Goal: Check status: Check status

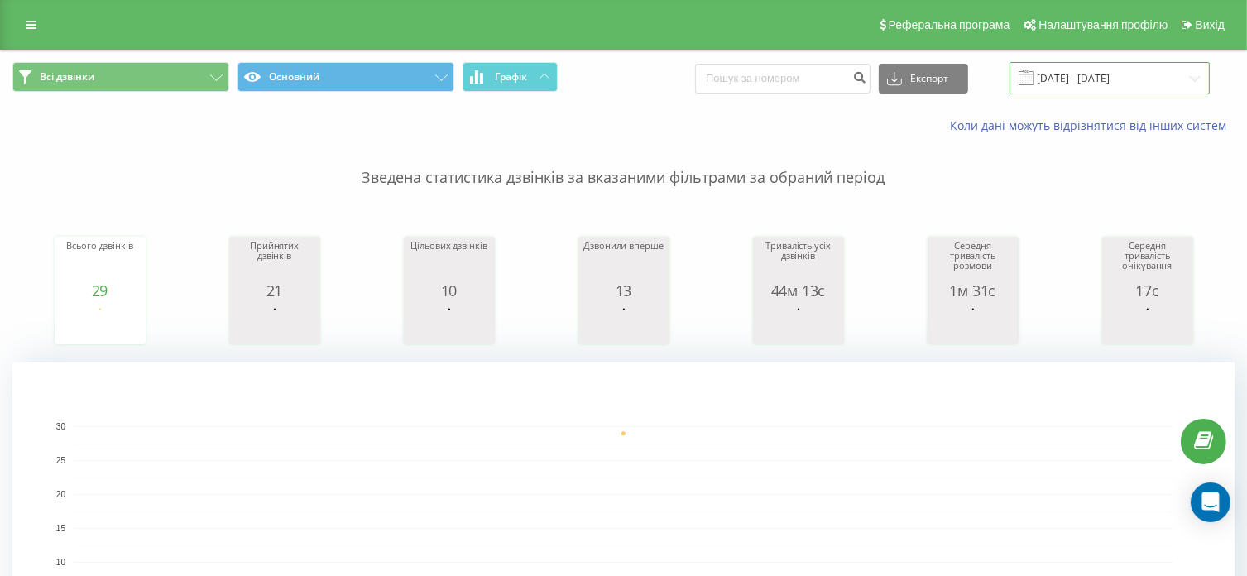
click at [1079, 65] on input "[DATE] - [DATE]" at bounding box center [1110, 78] width 200 height 32
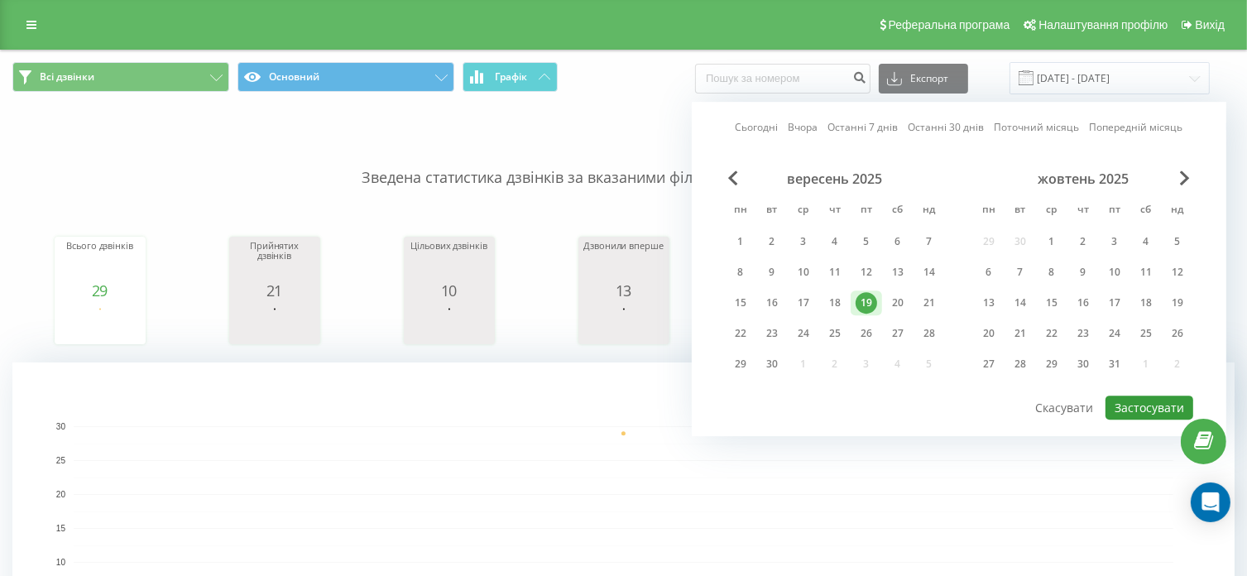
click at [1119, 408] on button "Застосувати" at bounding box center [1150, 408] width 88 height 24
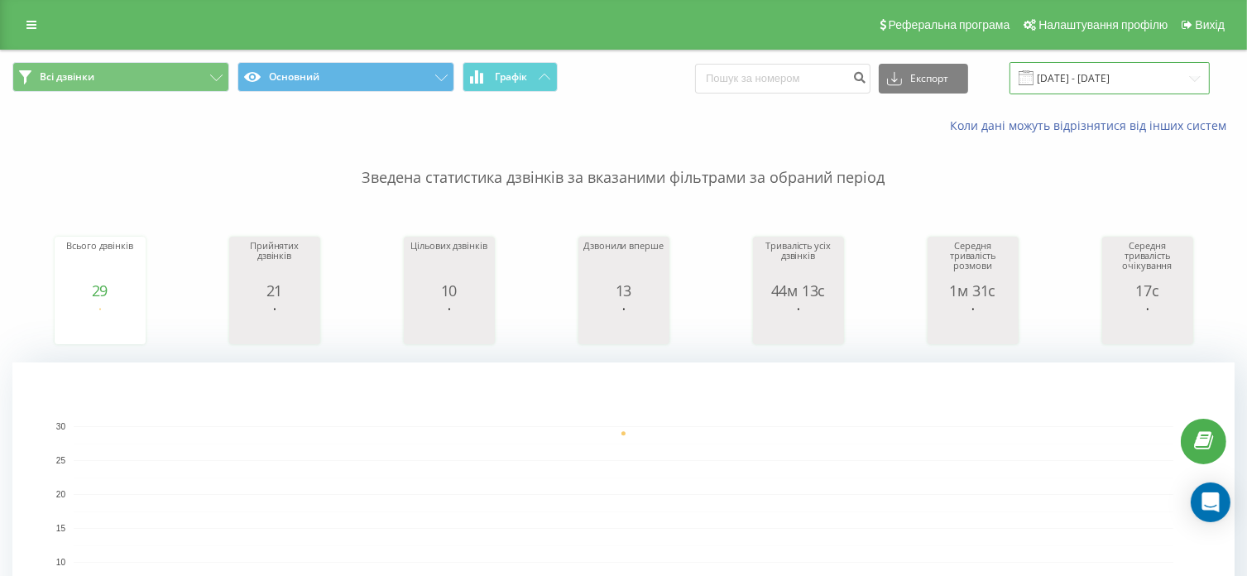
click at [1094, 81] on input "[DATE] - [DATE]" at bounding box center [1110, 78] width 200 height 32
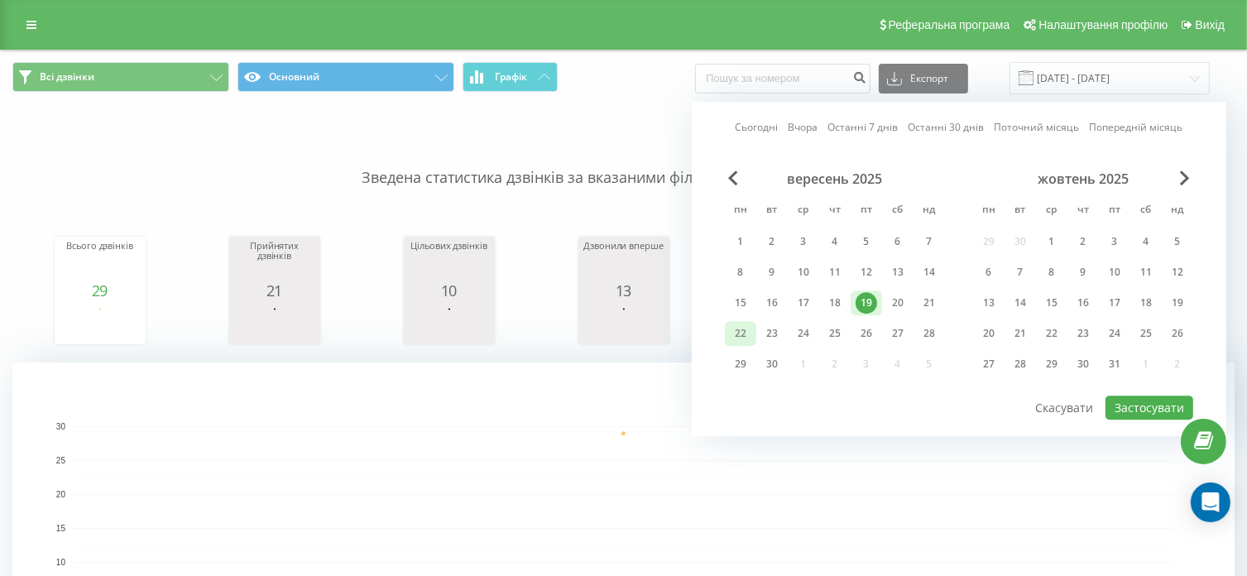
click at [745, 325] on div "22" at bounding box center [741, 334] width 22 height 22
click at [1128, 397] on button "Застосувати" at bounding box center [1150, 408] width 88 height 24
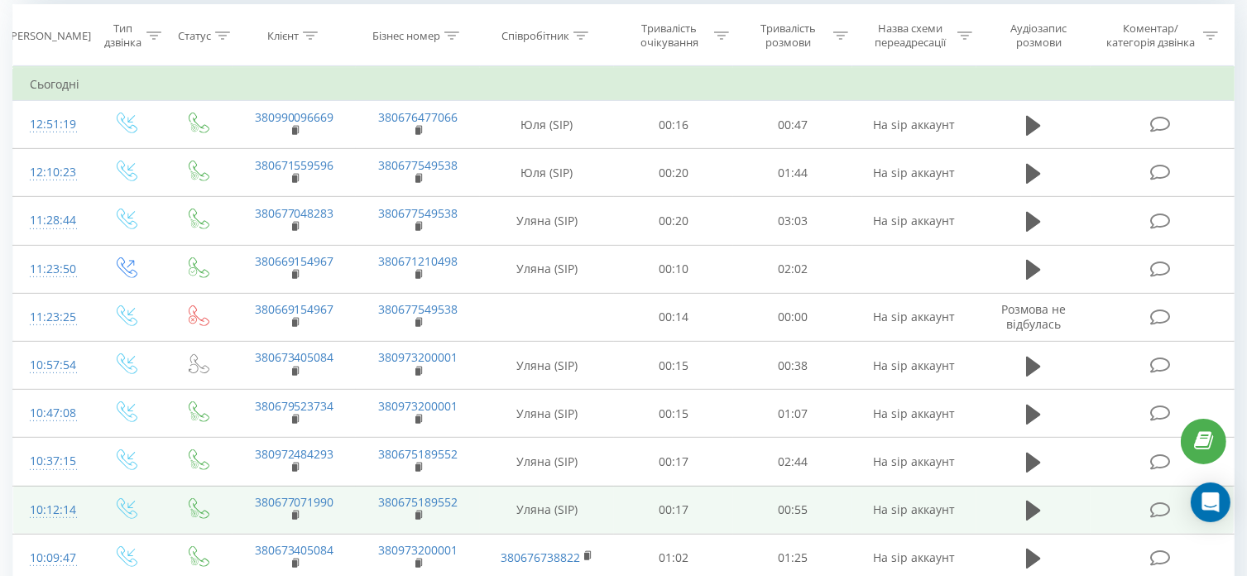
scroll to position [828, 0]
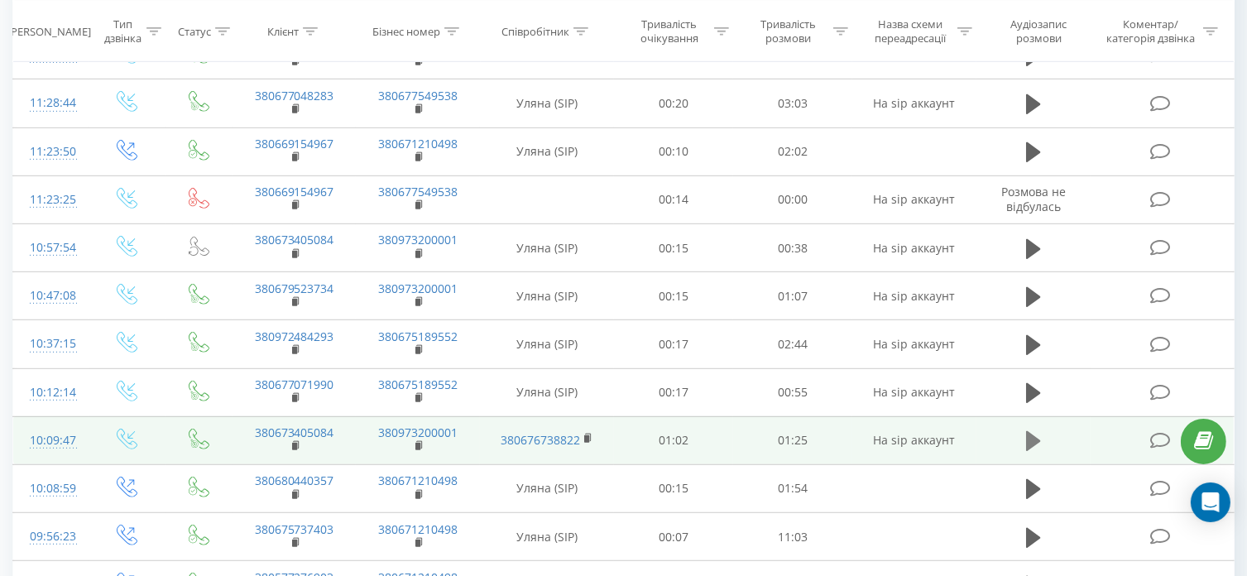
click at [1031, 436] on icon at bounding box center [1033, 441] width 15 height 20
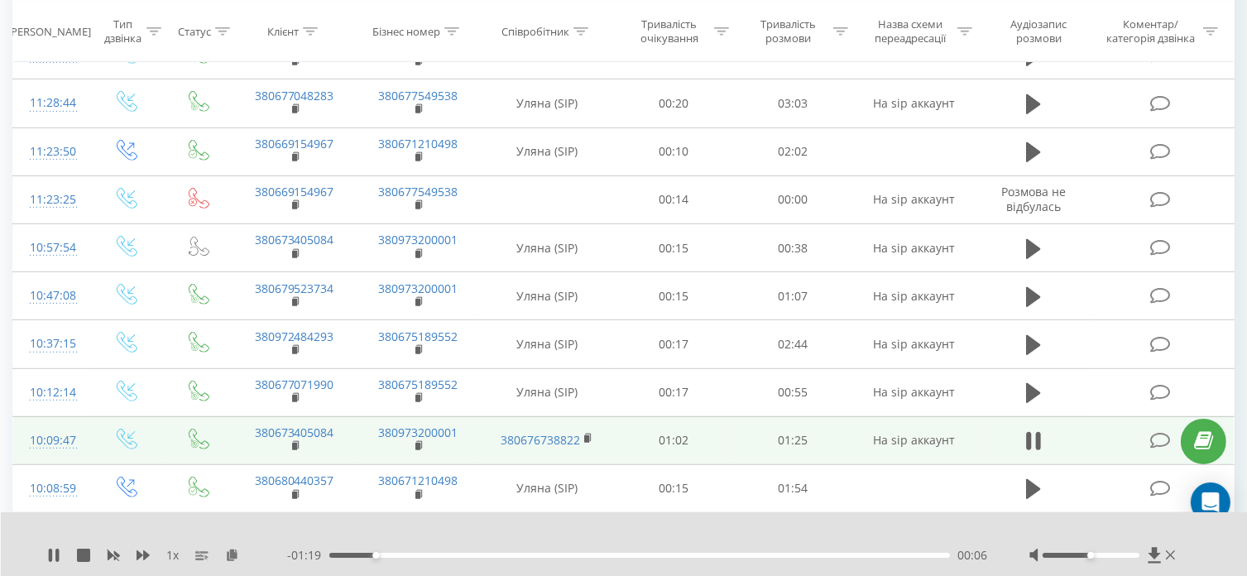
click at [853, 531] on div at bounding box center [614, 534] width 906 height 18
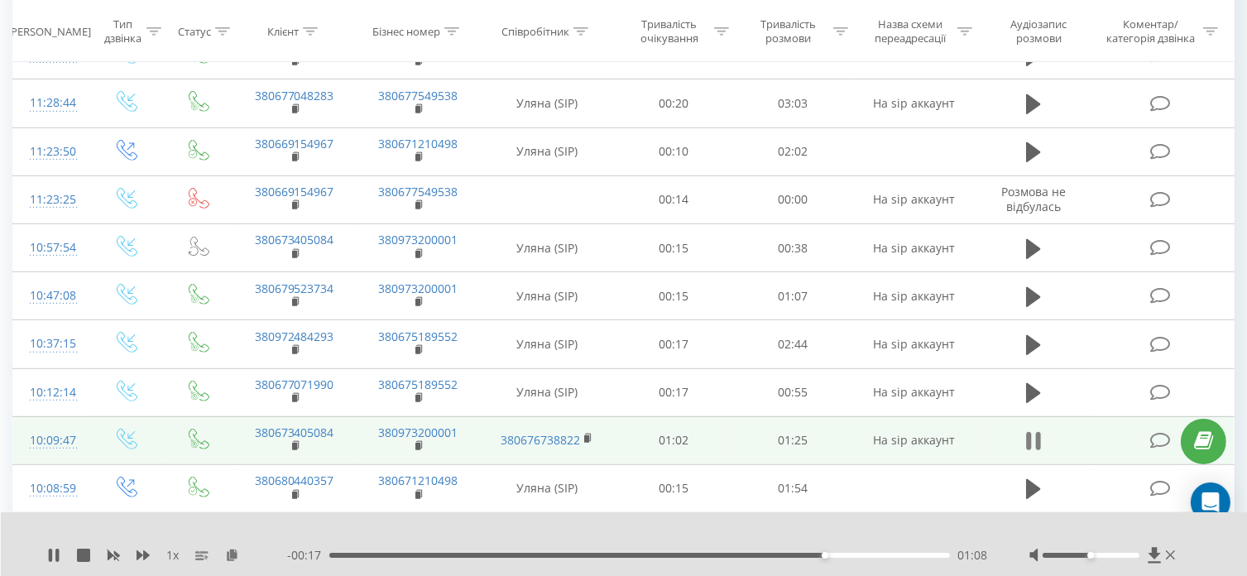
click at [1032, 433] on icon at bounding box center [1033, 441] width 15 height 23
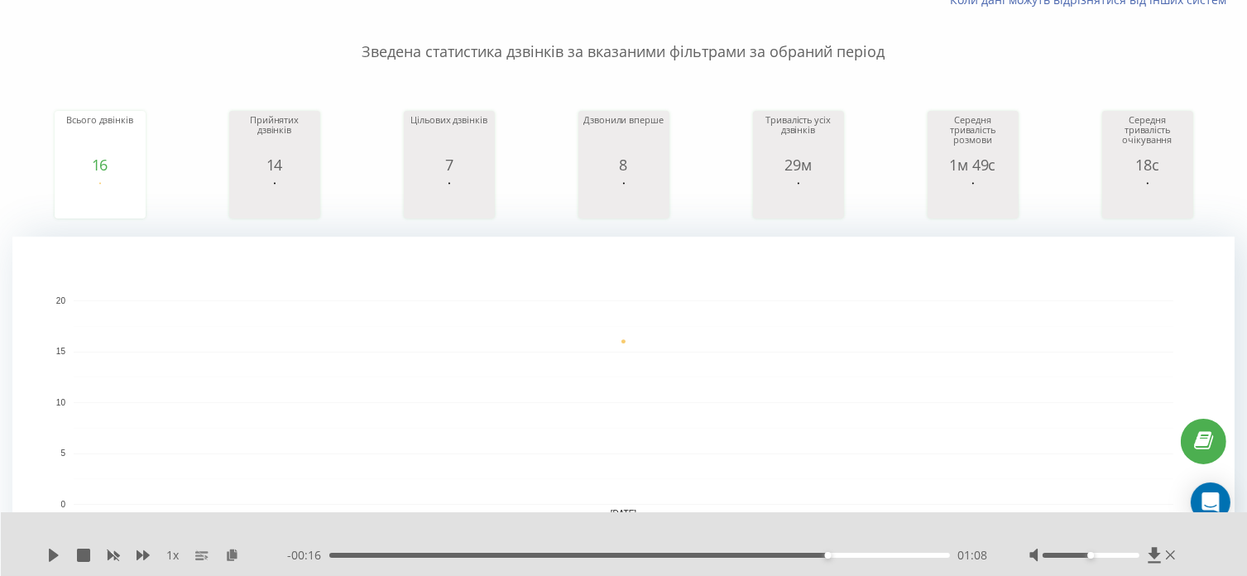
scroll to position [0, 0]
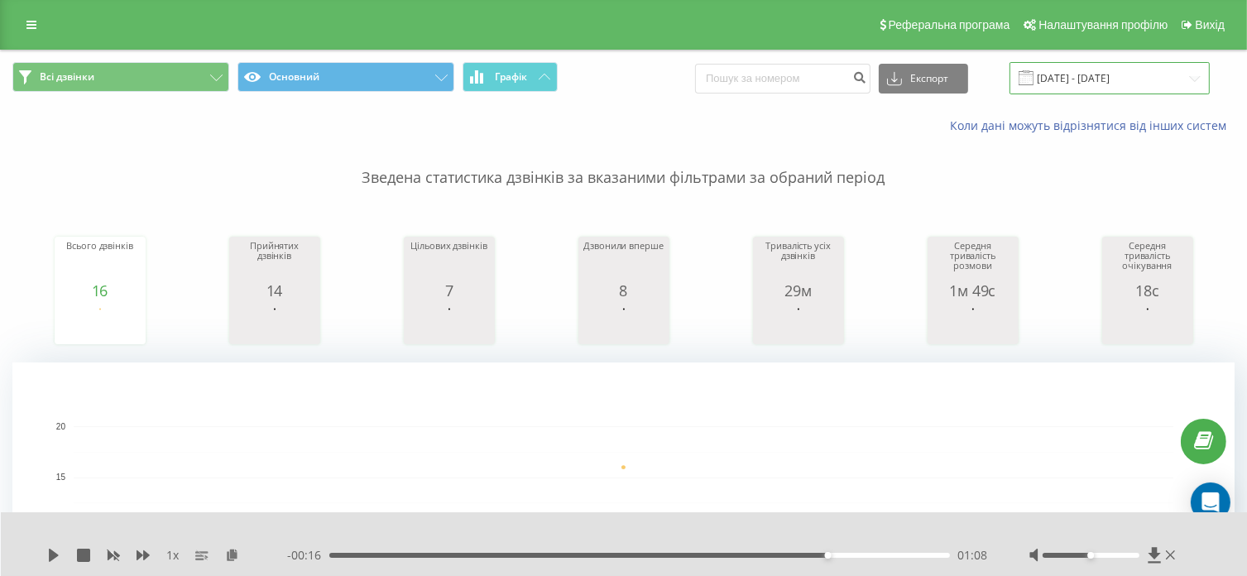
click at [1127, 73] on input "[DATE] - [DATE]" at bounding box center [1110, 78] width 200 height 32
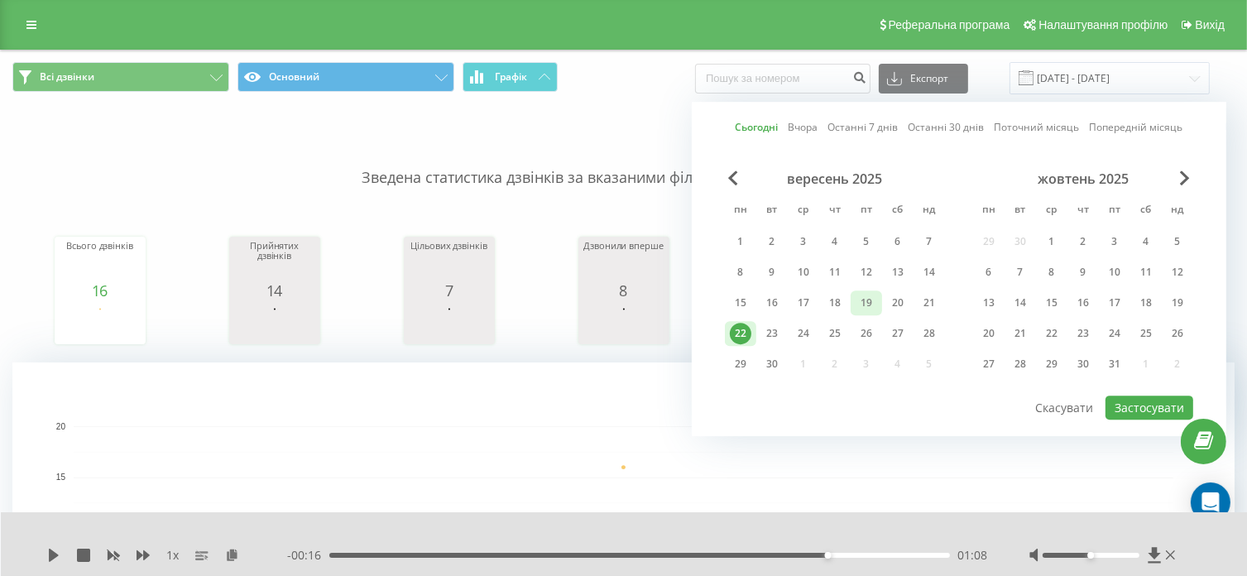
click at [868, 302] on div "19" at bounding box center [867, 303] width 22 height 22
click at [1127, 401] on button "Застосувати" at bounding box center [1150, 408] width 88 height 24
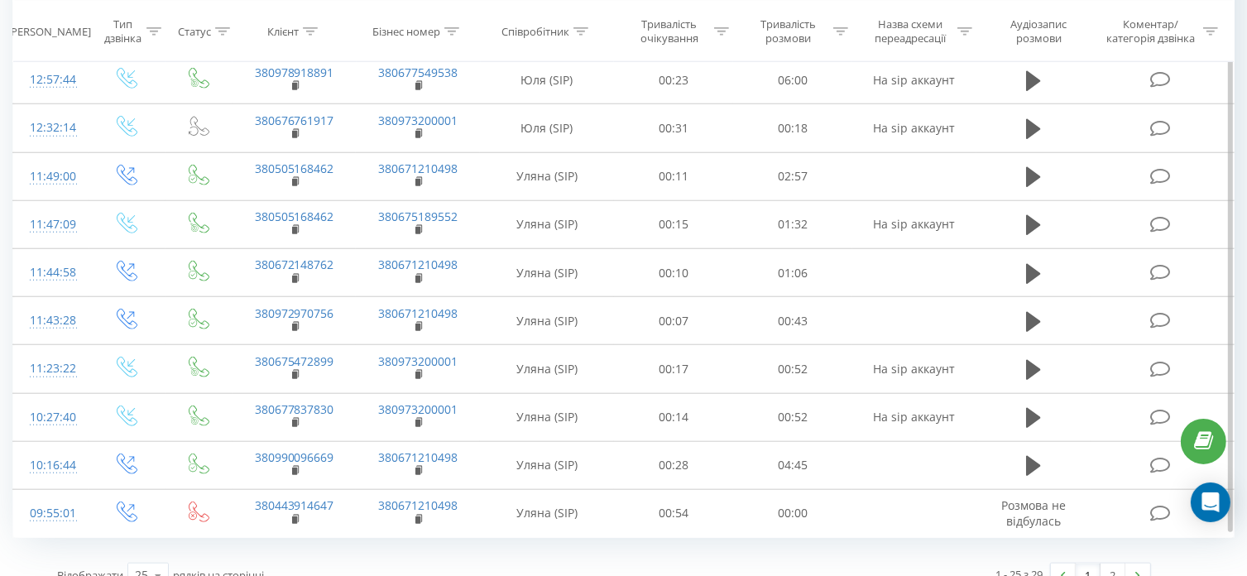
scroll to position [1509, 0]
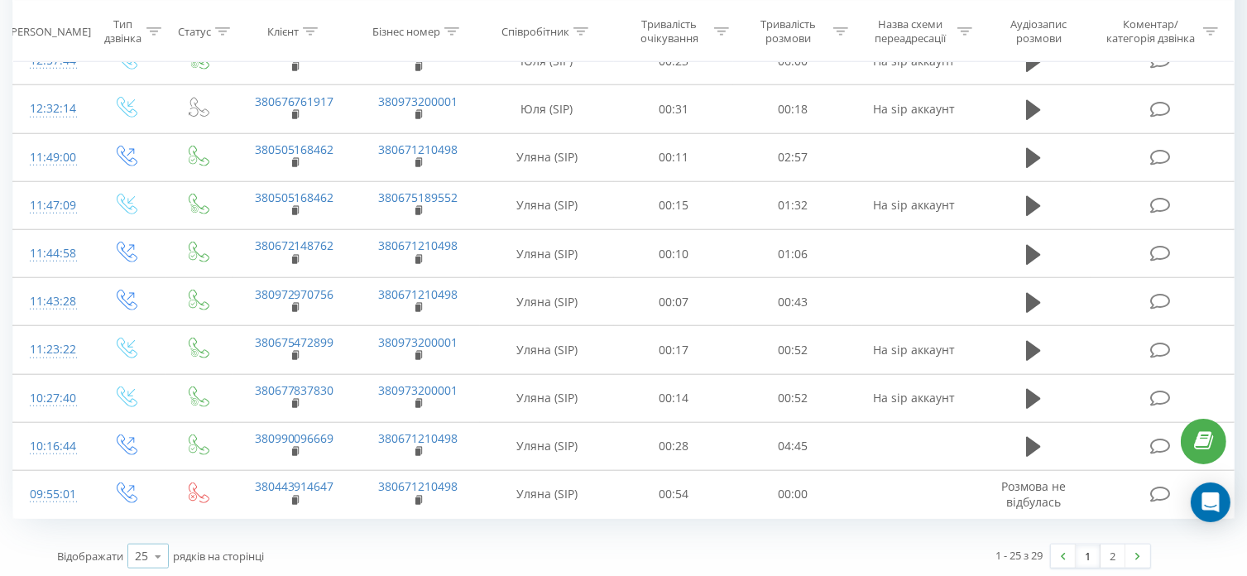
click at [158, 550] on icon at bounding box center [158, 557] width 25 height 32
click at [158, 514] on div "50" at bounding box center [148, 509] width 40 height 24
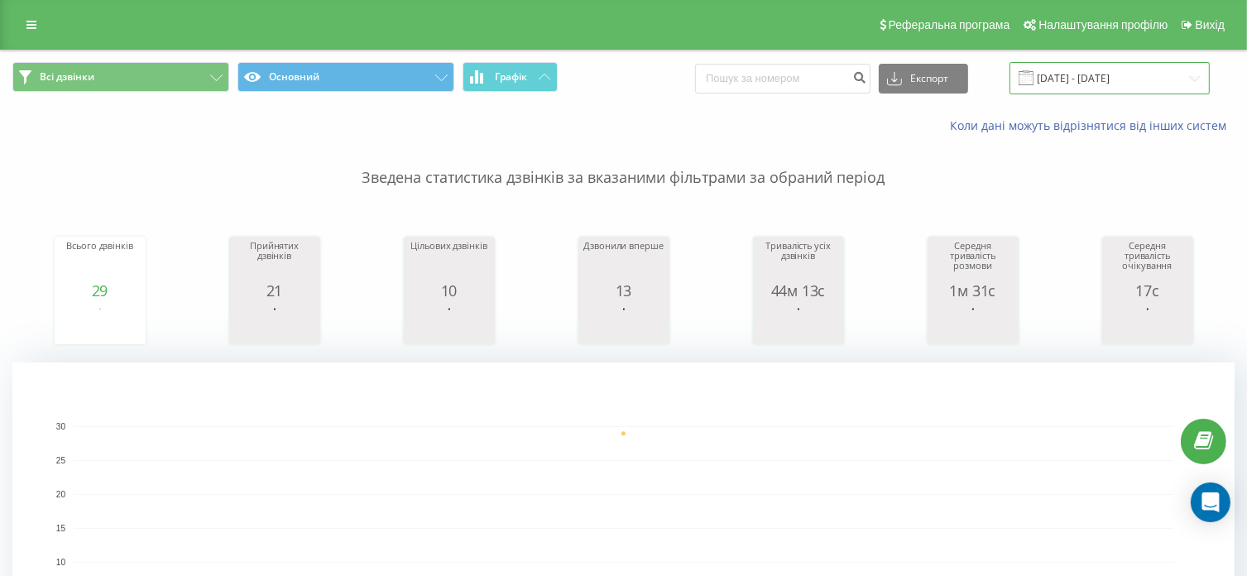
click at [1076, 84] on input "[DATE] - [DATE]" at bounding box center [1110, 78] width 200 height 32
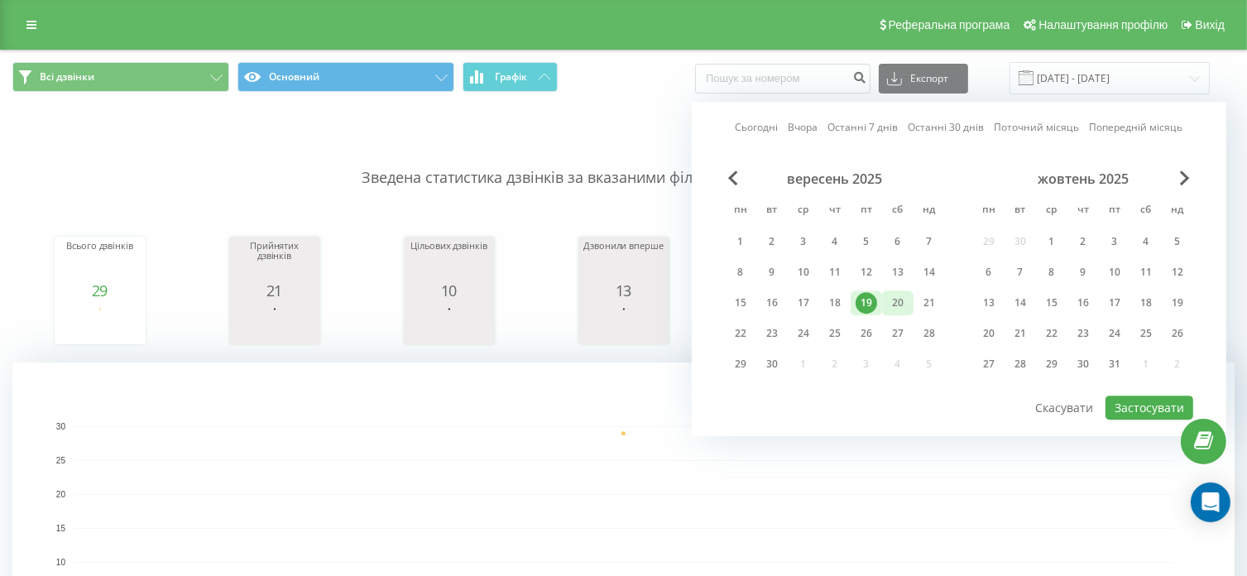
click at [898, 304] on div "20" at bounding box center [898, 303] width 22 height 22
click at [1149, 387] on div "вересень 2025 пн вт ср чт пт сб нд 1 2 3 4 5 6 7 8 9 10 11 12 13 14 15 16 17 18…" at bounding box center [959, 283] width 469 height 224
click at [1148, 397] on button "Застосувати" at bounding box center [1150, 408] width 88 height 24
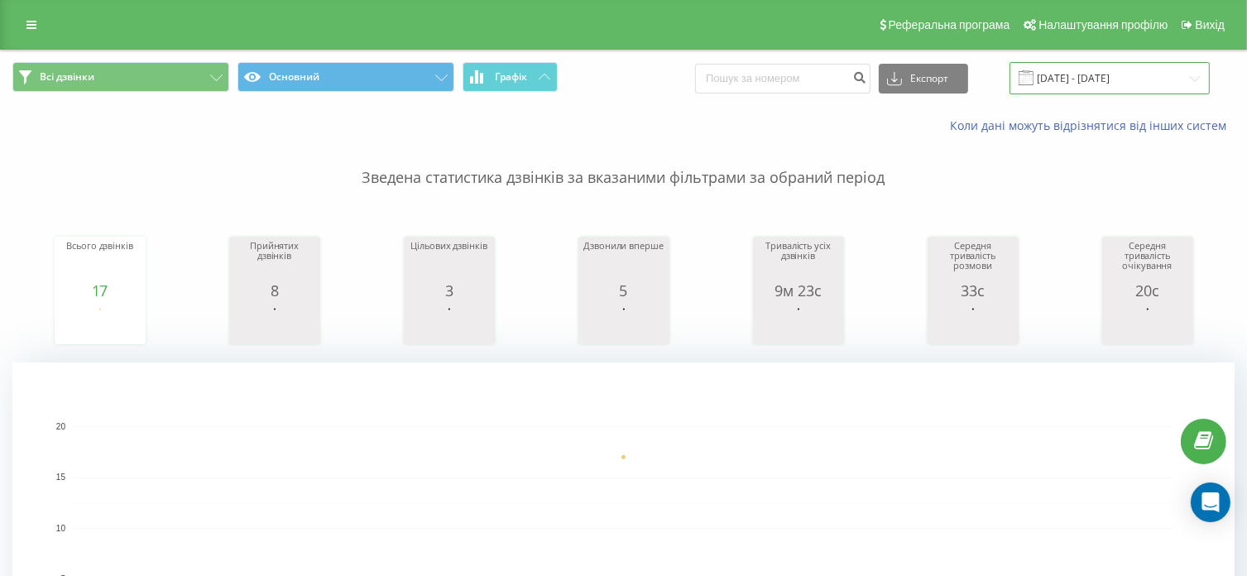
click at [1090, 70] on input "[DATE] - [DATE]" at bounding box center [1110, 78] width 200 height 32
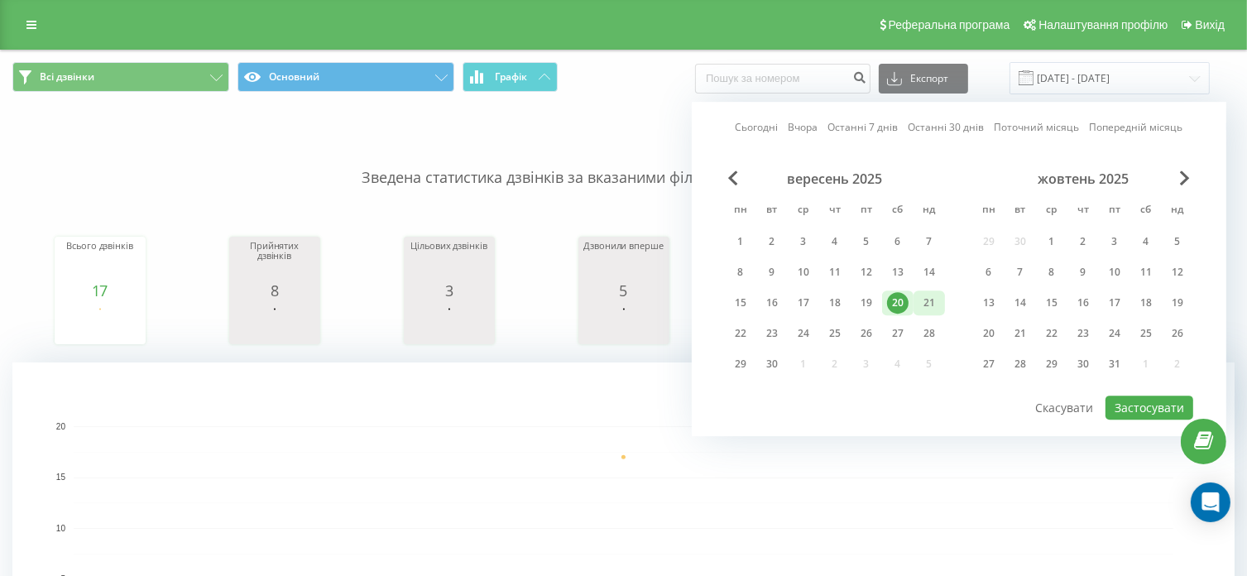
click at [939, 304] on div "21" at bounding box center [930, 303] width 22 height 22
click at [1137, 396] on button "Застосувати" at bounding box center [1150, 408] width 88 height 24
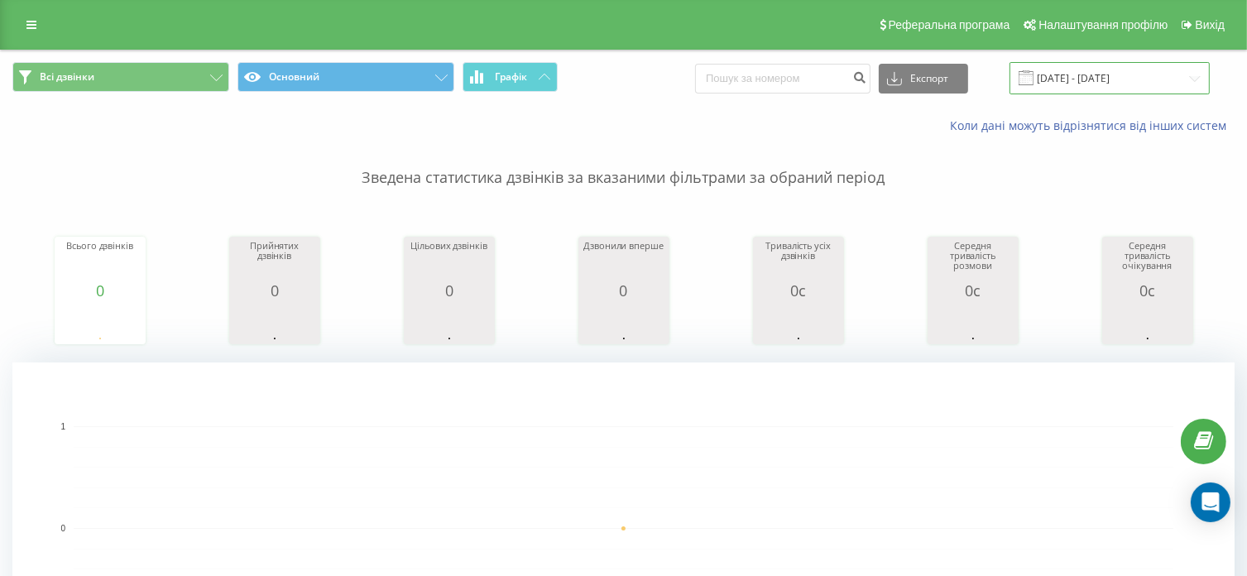
click at [1136, 77] on input "[DATE] - [DATE]" at bounding box center [1110, 78] width 200 height 32
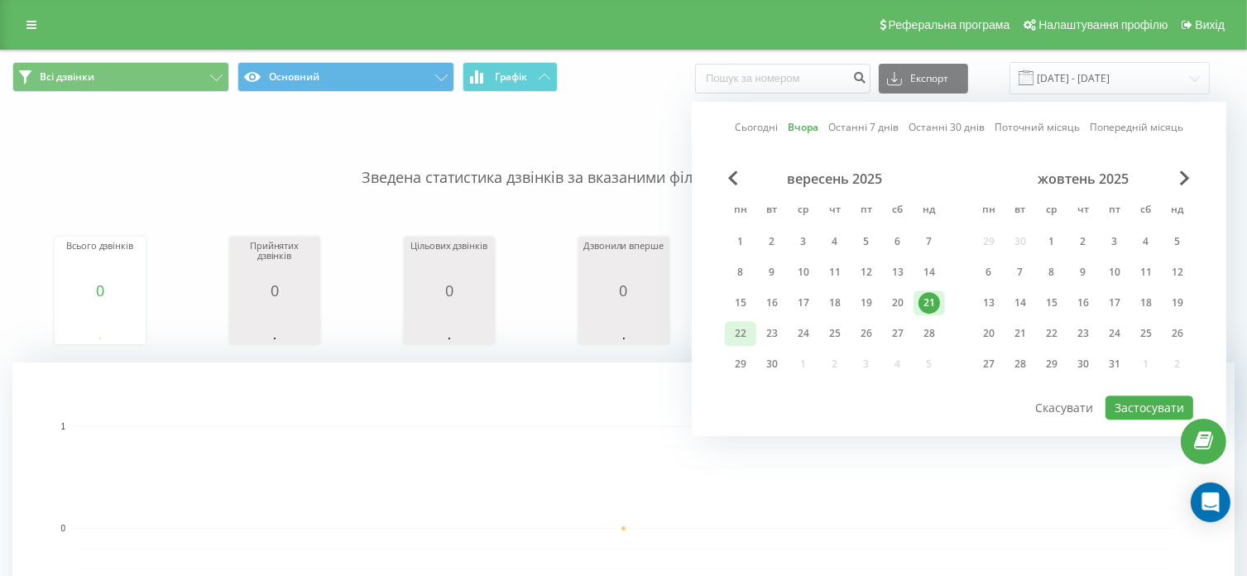
click at [750, 338] on div "22" at bounding box center [741, 334] width 22 height 22
click at [1143, 404] on button "Застосувати" at bounding box center [1150, 408] width 88 height 24
type input "[DATE] - [DATE]"
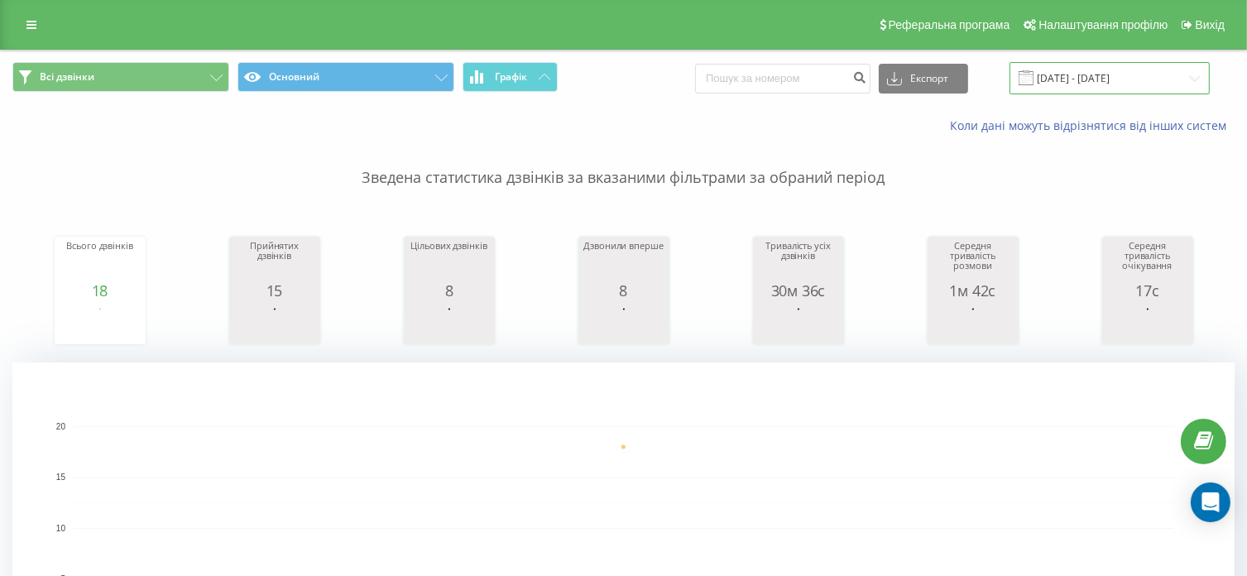
click at [1063, 93] on input "[DATE] - [DATE]" at bounding box center [1110, 78] width 200 height 32
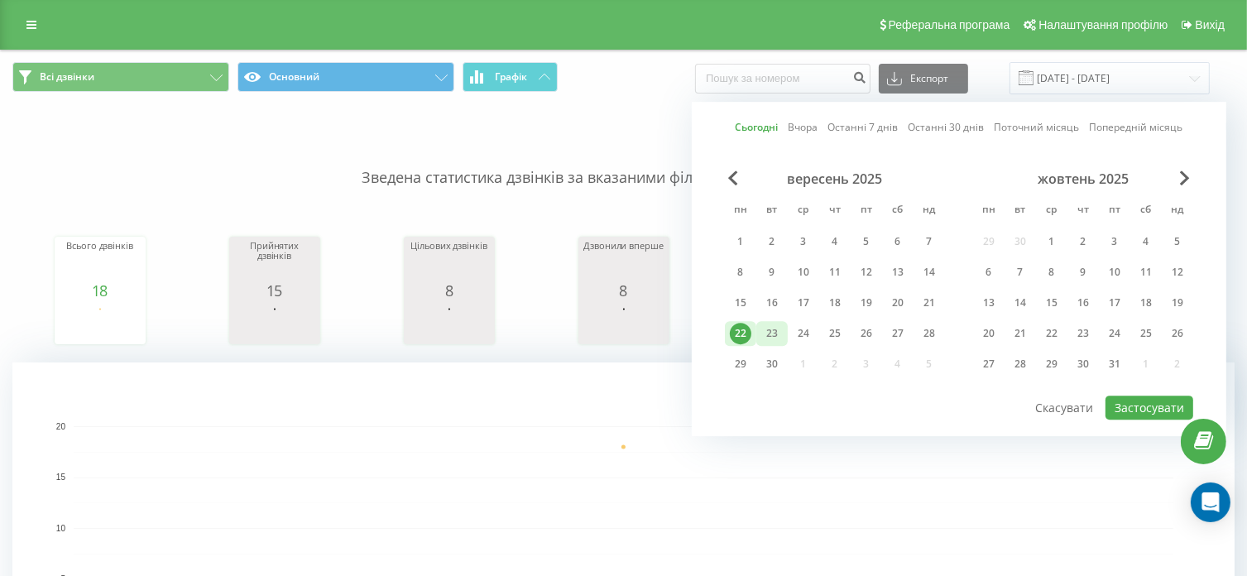
click at [767, 337] on div "23" at bounding box center [773, 334] width 22 height 22
click at [733, 334] on div "22" at bounding box center [741, 334] width 22 height 22
click at [1139, 403] on button "Застосувати" at bounding box center [1150, 408] width 88 height 24
